Goal: Navigation & Orientation: Go to known website

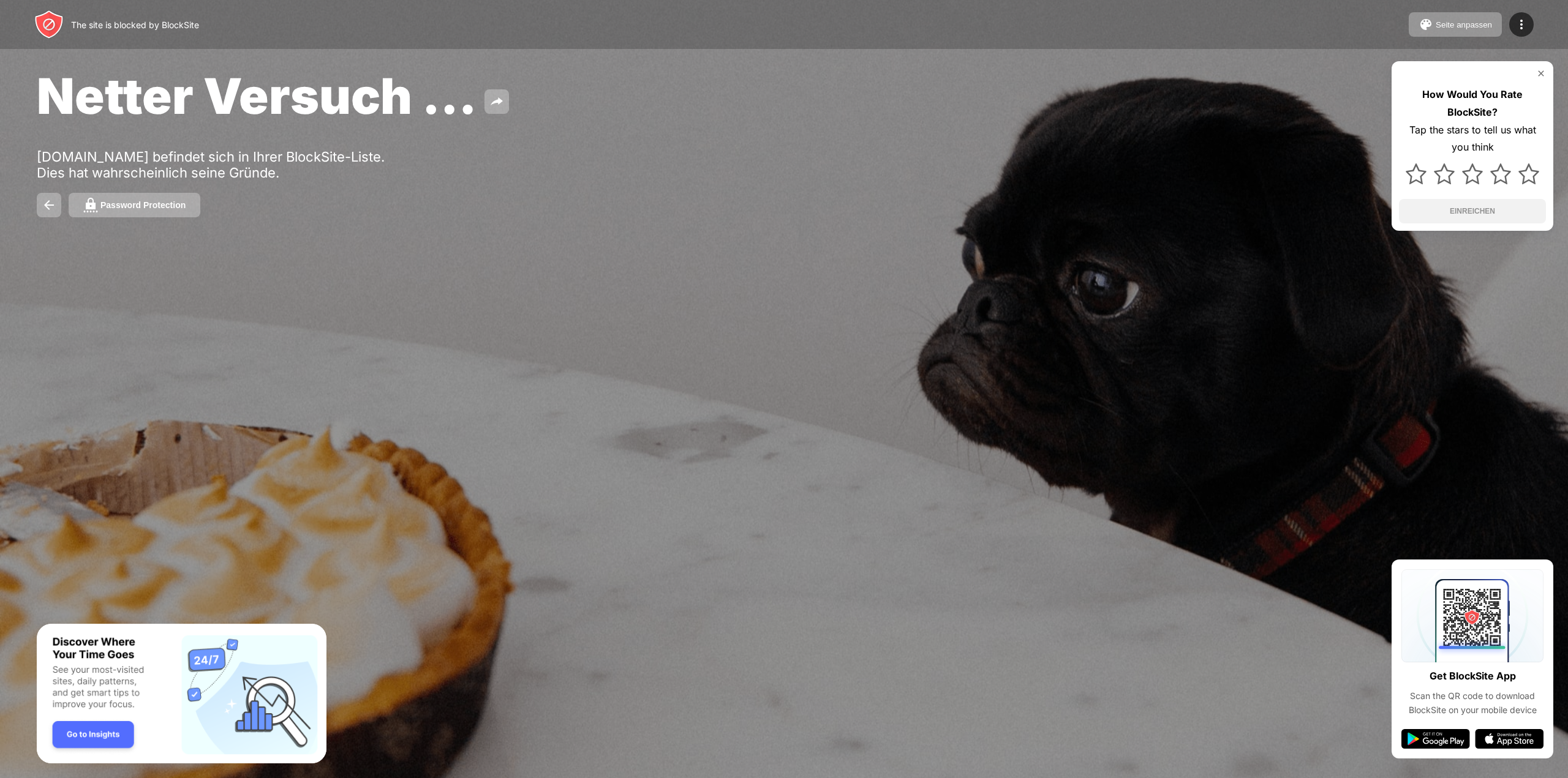
drag, startPoint x: 506, startPoint y: 4, endPoint x: 538, endPoint y: 243, distance: 241.1
click at [538, 243] on div "Netter Versuch … [DOMAIN_NAME] befindet sich in Ihrer BlockSite-Liste. Dies hat…" at bounding box center [784, 142] width 1568 height 284
